Goal: Complete application form

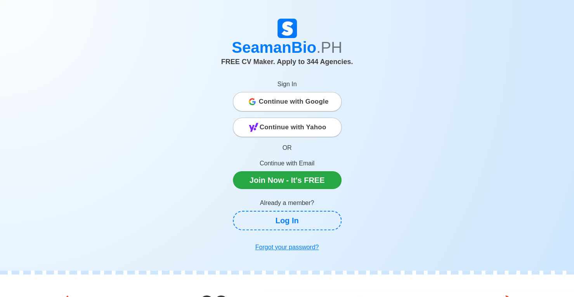
click at [320, 98] on span "Continue with Google" at bounding box center [294, 102] width 70 height 16
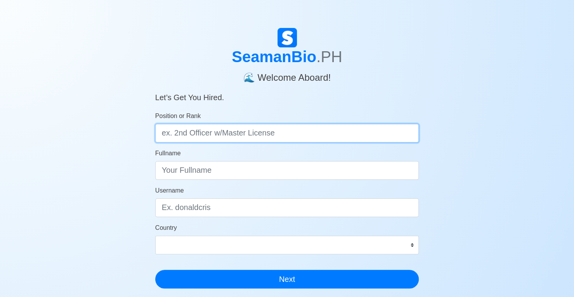
click at [214, 132] on input "Position or Rank" at bounding box center [287, 133] width 264 height 19
type input "4th Engineer"
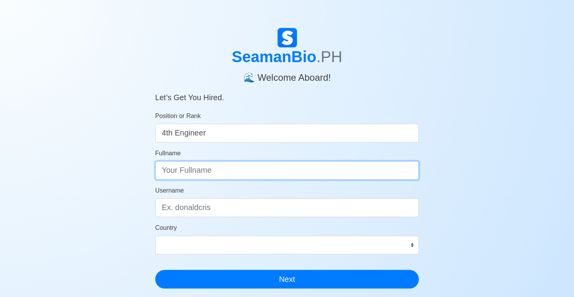
click at [219, 162] on input "Fullname" at bounding box center [287, 170] width 264 height 19
type input "John Eric Lansa"
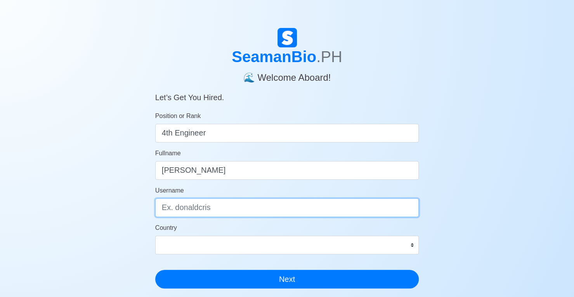
click at [216, 205] on input "Username" at bounding box center [287, 207] width 264 height 19
type input "lanzlyde"
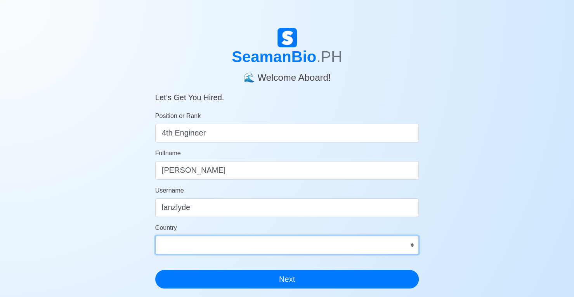
click at [408, 245] on select "Afghanistan Åland Islands Albania Algeria American Samoa Andorra Angola Anguill…" at bounding box center [287, 244] width 264 height 19
select select "PH"
click at [155, 235] on select "Afghanistan Åland Islands Albania Algeria American Samoa Andorra Angola Anguill…" at bounding box center [287, 244] width 264 height 19
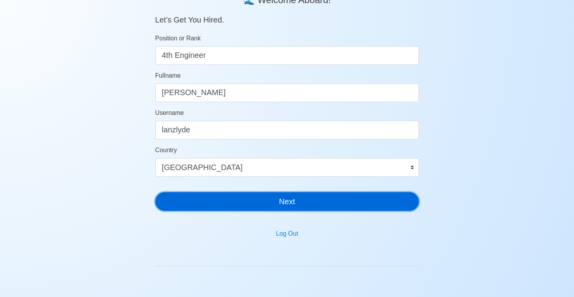
click at [245, 198] on button "Next" at bounding box center [287, 201] width 264 height 19
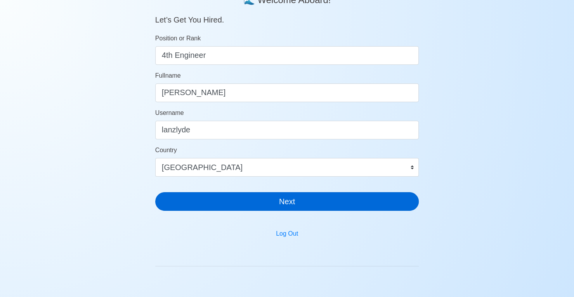
scroll to position [9, 0]
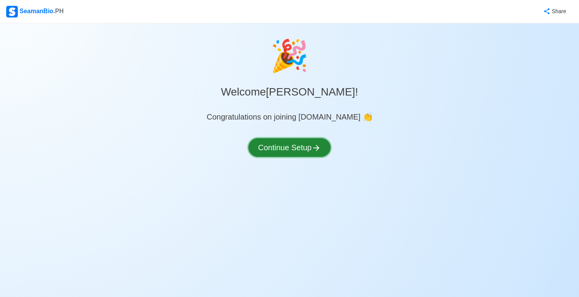
click at [291, 154] on button "Continue Setup" at bounding box center [290, 147] width 82 height 19
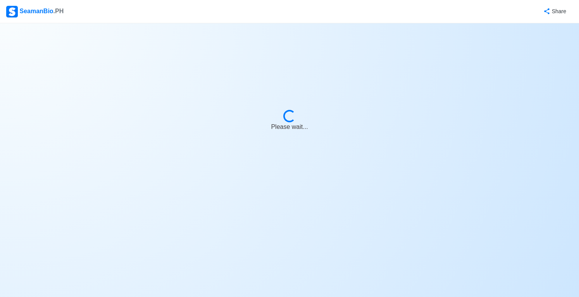
select select "Visible for Hiring"
select select "PH"
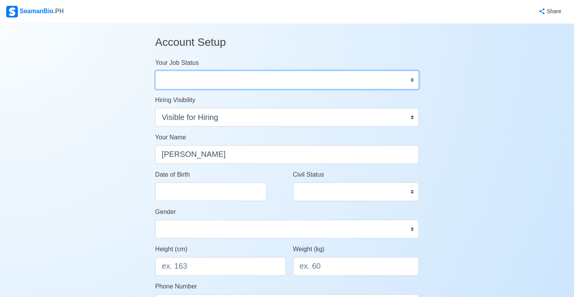
click at [365, 77] on select "Onboard Actively Looking for Job Not Looking for Job" at bounding box center [287, 80] width 264 height 19
select select "Actively Looking for Job"
click at [155, 71] on select "Onboard Actively Looking for Job Not Looking for Job" at bounding box center [287, 80] width 264 height 19
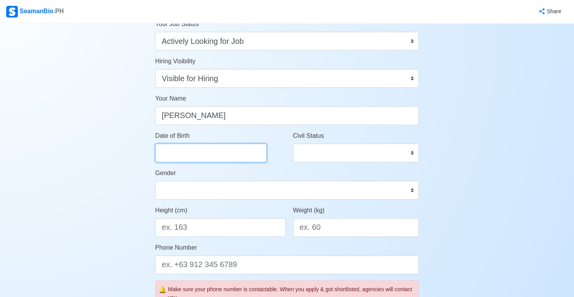
select select "****"
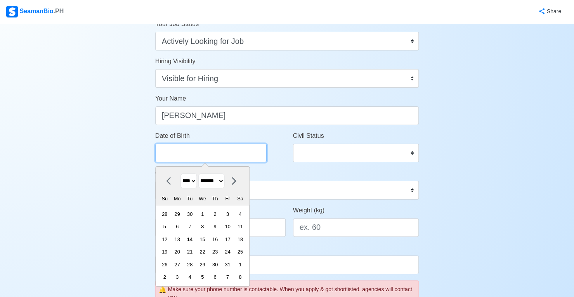
click at [211, 150] on input "Date of Birth" at bounding box center [210, 152] width 111 height 19
click at [224, 180] on select "******* ******** ***** ***** *** **** **** ****** ********* ******* ******** **…" at bounding box center [211, 180] width 26 height 15
select select "*********"
click at [201, 173] on select "******* ******** ***** ***** *** **** **** ****** ********* ******* ******** **…" at bounding box center [211, 180] width 26 height 15
click at [219, 252] on div "25" at bounding box center [214, 251] width 10 height 10
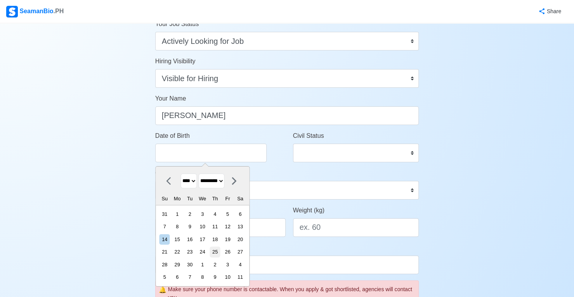
type input "09/25/2025"
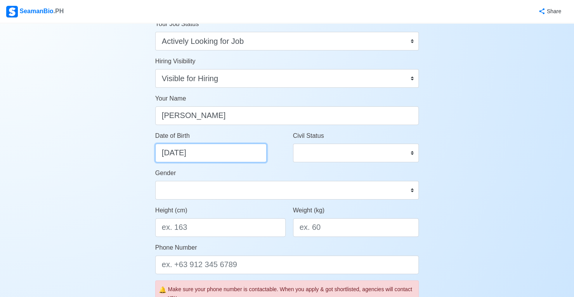
click at [210, 155] on input "09/25/2025" at bounding box center [210, 152] width 111 height 19
select select "****"
select select "*********"
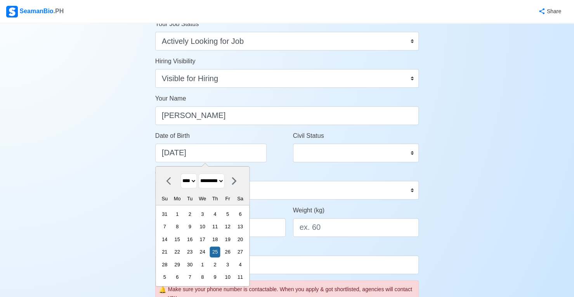
click at [195, 178] on select "**** **** **** **** **** **** **** **** **** **** **** **** **** **** **** ****…" at bounding box center [188, 180] width 16 height 15
select select "****"
click at [180, 173] on select "**** **** **** **** **** **** **** **** **** **** **** **** **** **** **** ****…" at bounding box center [188, 180] width 16 height 15
click at [280, 162] on div "Date of Birth 09/25/2025 September 1992 **** **** **** **** **** **** **** ****…" at bounding box center [220, 146] width 130 height 31
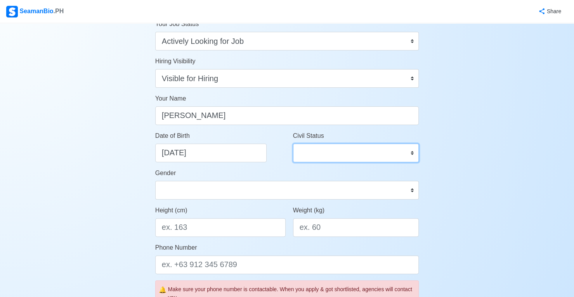
click at [347, 157] on select "Single Married Widowed Separated" at bounding box center [356, 152] width 126 height 19
select select "Single"
click at [293, 143] on select "Single Married Widowed Separated" at bounding box center [356, 152] width 126 height 19
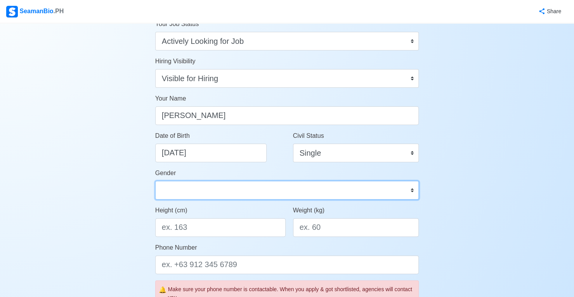
click at [377, 194] on select "Male Female" at bounding box center [287, 190] width 264 height 19
select select "[DEMOGRAPHIC_DATA]"
click at [155, 181] on select "Male Female" at bounding box center [287, 190] width 264 height 19
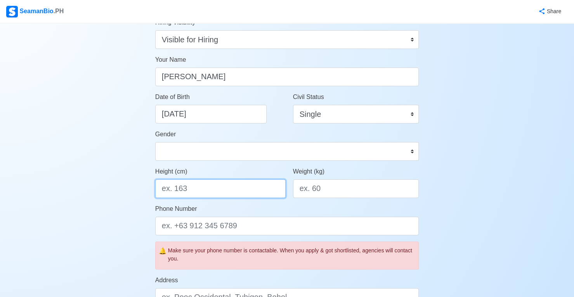
click at [252, 188] on input "Height (cm)" at bounding box center [220, 188] width 130 height 19
type input "170"
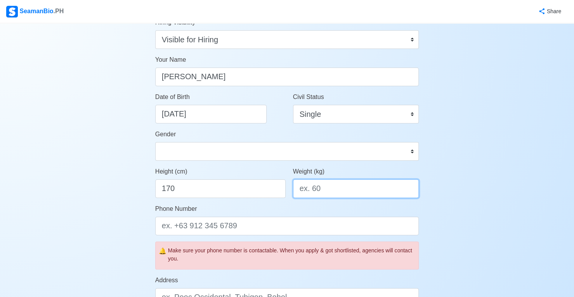
click at [323, 189] on input "Weight (kg)" at bounding box center [356, 188] width 126 height 19
type input "100"
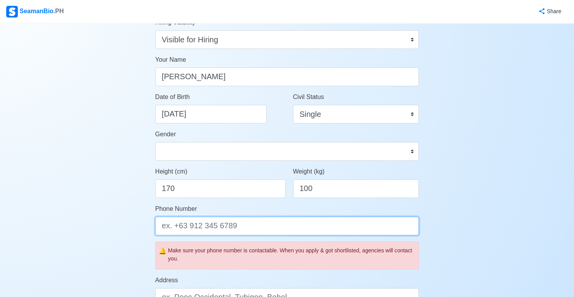
click at [250, 228] on input "Phone Number" at bounding box center [287, 225] width 264 height 19
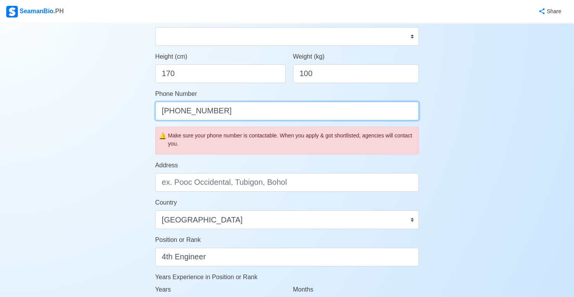
scroll to position [194, 0]
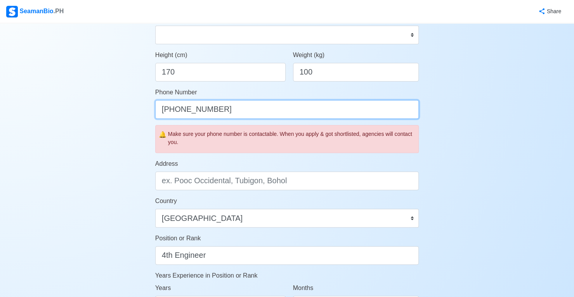
type input "[PHONE_NUMBER]"
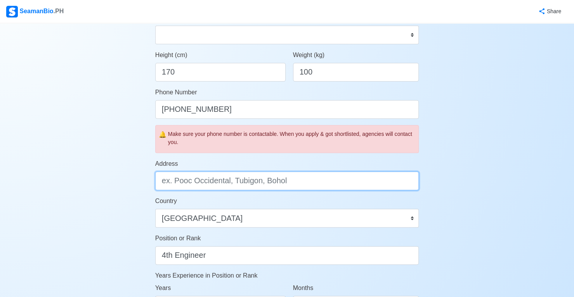
click at [294, 181] on input "Address" at bounding box center [287, 180] width 264 height 19
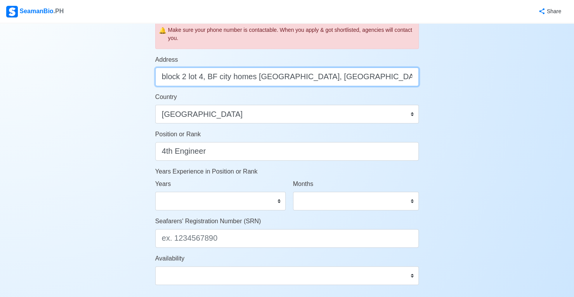
scroll to position [310, 0]
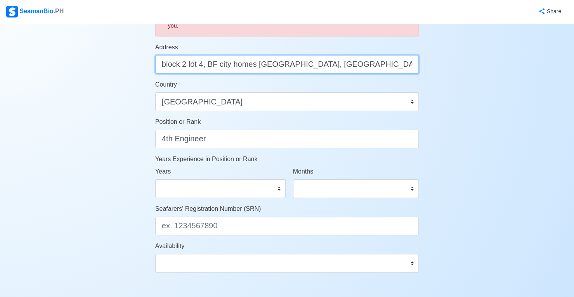
type input "block 2 lot 4, BF city homes buhisan, brgy buhisan, cebu city"
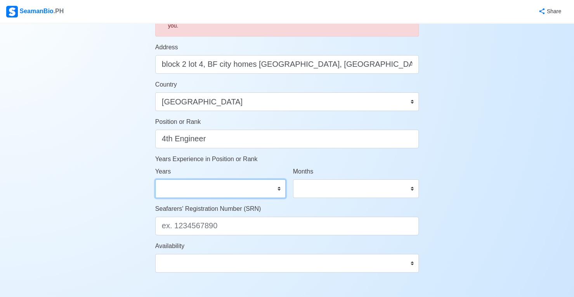
click at [279, 187] on select "0 1 2 3 4 5 6 7 8 9 10 11 12 13 14 15 16 17 18 19 20 21 22 23 24 25 26 27 28 29…" at bounding box center [220, 188] width 130 height 19
select select "4"
click at [155, 179] on select "0 1 2 3 4 5 6 7 8 9 10 11 12 13 14 15 16 17 18 19 20 21 22 23 24 25 26 27 28 29…" at bounding box center [220, 188] width 130 height 19
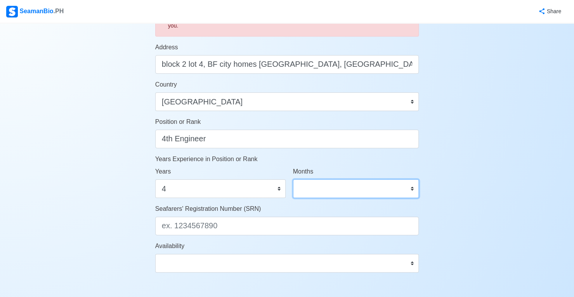
click at [412, 185] on select "0 1 2 3 4 5 6 7 8 9 10 11" at bounding box center [356, 188] width 126 height 19
select select "6"
click at [293, 179] on select "0 1 2 3 4 5 6 7 8 9 10 11" at bounding box center [356, 188] width 126 height 19
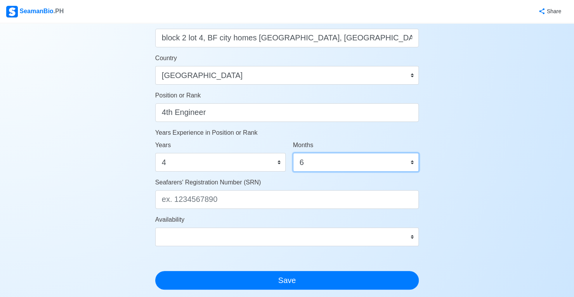
scroll to position [349, 0]
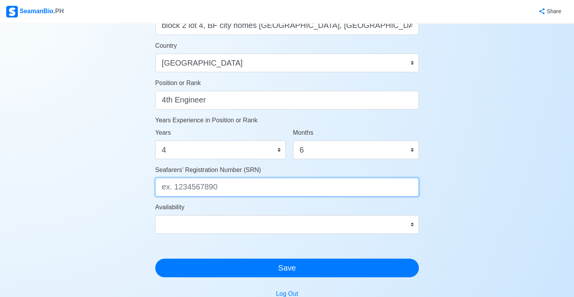
click at [297, 180] on input "Seafarers' Registration Number (SRN)" at bounding box center [287, 187] width 264 height 19
type input "9209250104"
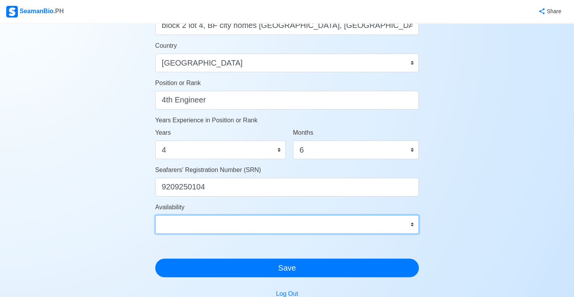
click at [383, 217] on select "Immediate Nov 2025 Dec 2025 Jan 2026 Feb 2026 Mar 2026 Apr 2026 May 2026 Jun 20…" at bounding box center [287, 224] width 264 height 19
select select "4102416000000"
click at [155, 215] on select "Immediate Nov 2025 Dec 2025 Jan 2026 Feb 2026 Mar 2026 Apr 2026 May 2026 Jun 20…" at bounding box center [287, 224] width 264 height 19
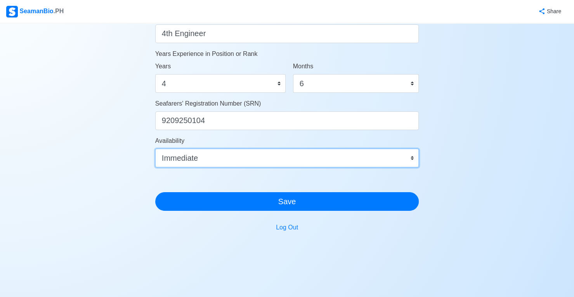
scroll to position [423, 0]
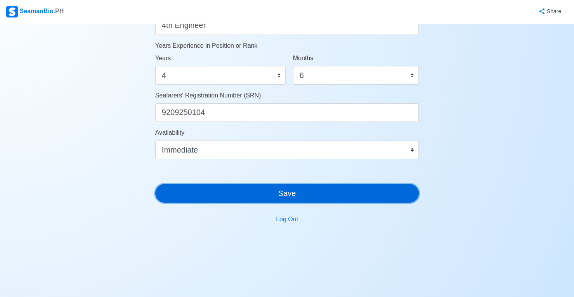
click at [317, 191] on button "Save" at bounding box center [287, 193] width 264 height 19
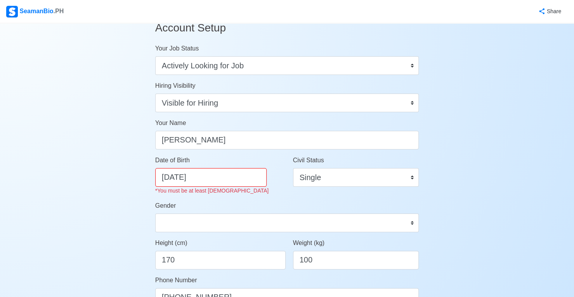
scroll to position [0, 0]
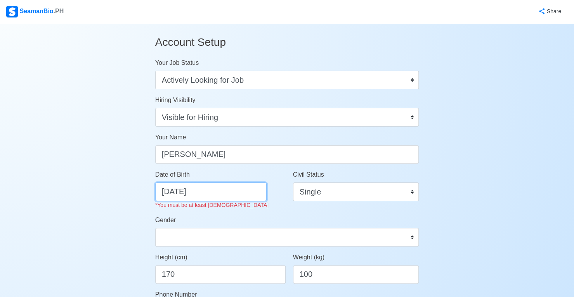
click at [220, 192] on input "09/25/2025" at bounding box center [210, 191] width 111 height 19
select select "****"
select select "*********"
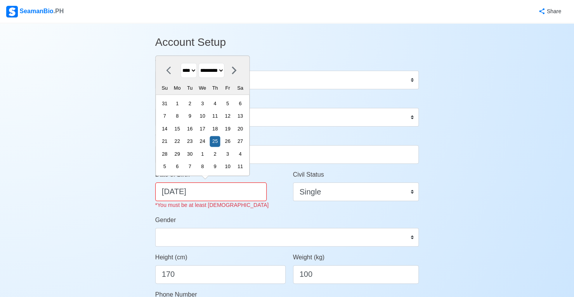
click at [194, 75] on select "**** **** **** **** **** **** **** **** **** **** **** **** **** **** **** ****…" at bounding box center [188, 70] width 16 height 15
select select "****"
click at [180, 64] on select "**** **** **** **** **** **** **** **** **** **** **** **** **** **** **** ****…" at bounding box center [188, 70] width 16 height 15
click at [233, 142] on div "25" at bounding box center [227, 141] width 10 height 10
type input "09/25/1992"
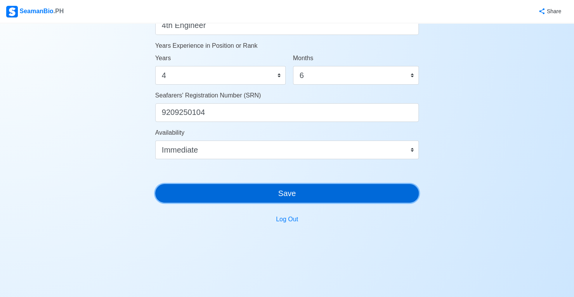
click at [295, 194] on button "Save" at bounding box center [287, 193] width 264 height 19
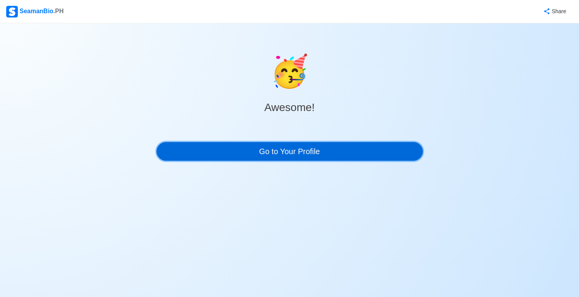
click at [228, 149] on link "Go to Your Profile" at bounding box center [290, 151] width 266 height 19
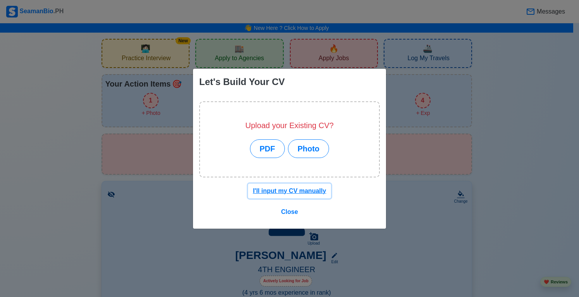
click at [278, 191] on u "I'll input my CV manually" at bounding box center [289, 190] width 73 height 7
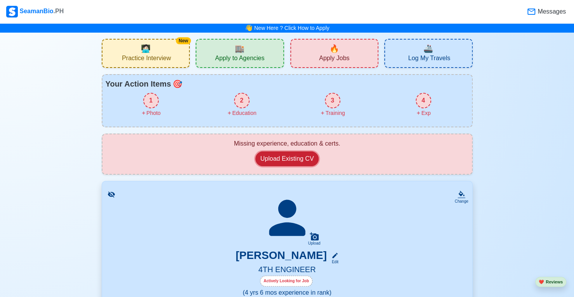
click at [301, 158] on button "Upload Existing CV" at bounding box center [287, 158] width 64 height 15
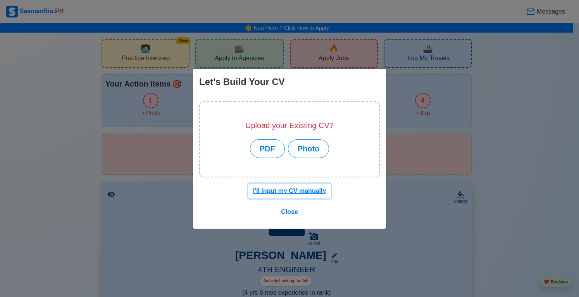
click at [318, 192] on u "I'll input my CV manually" at bounding box center [289, 190] width 73 height 7
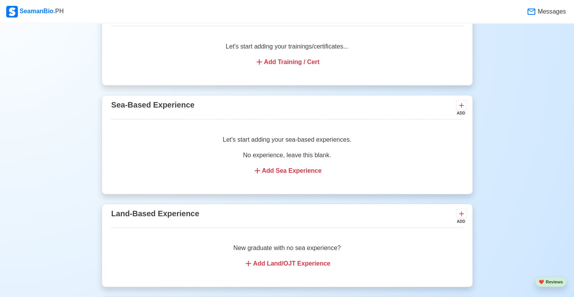
scroll to position [1015, 0]
